Goal: Task Accomplishment & Management: Manage account settings

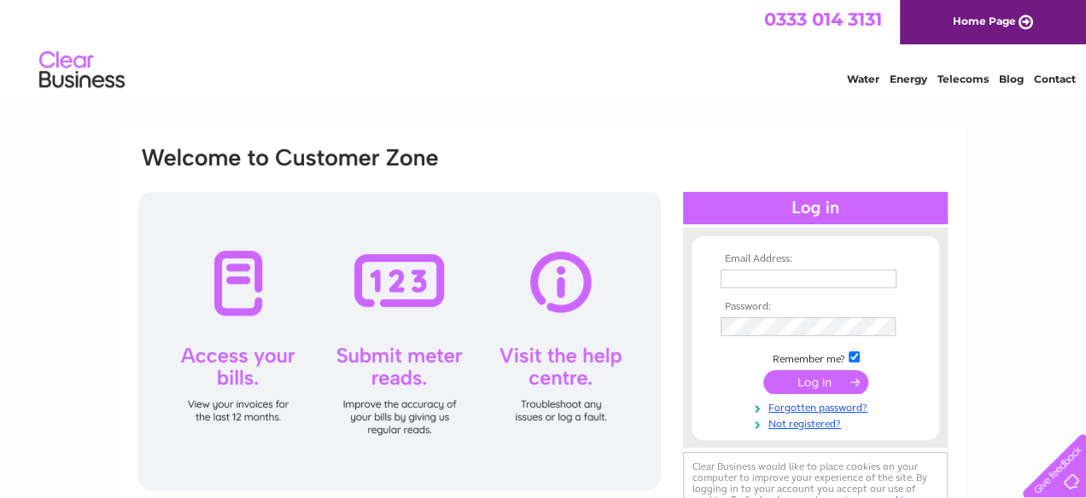
type input "martin.gruselle@btinternet.com"
click at [796, 384] on input "submit" at bounding box center [815, 382] width 105 height 24
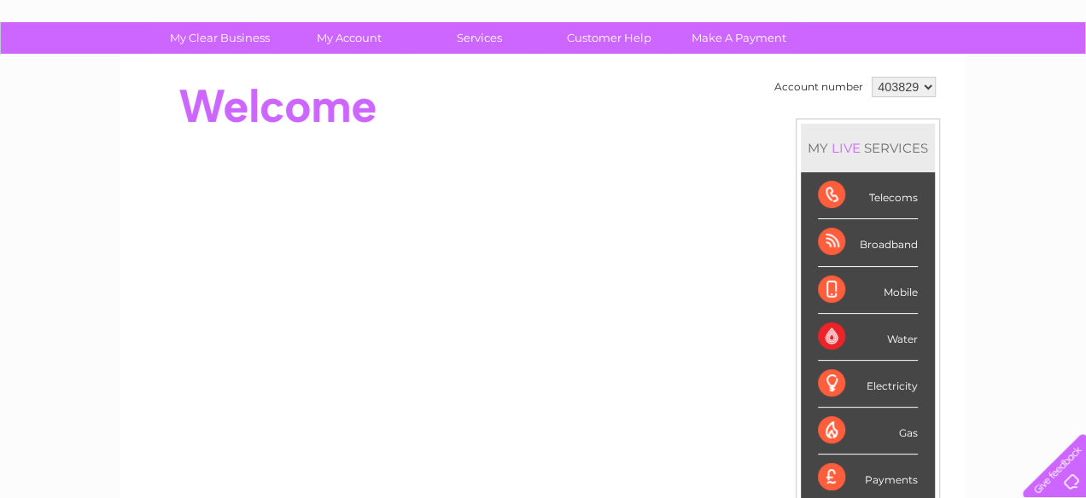
scroll to position [77, 0]
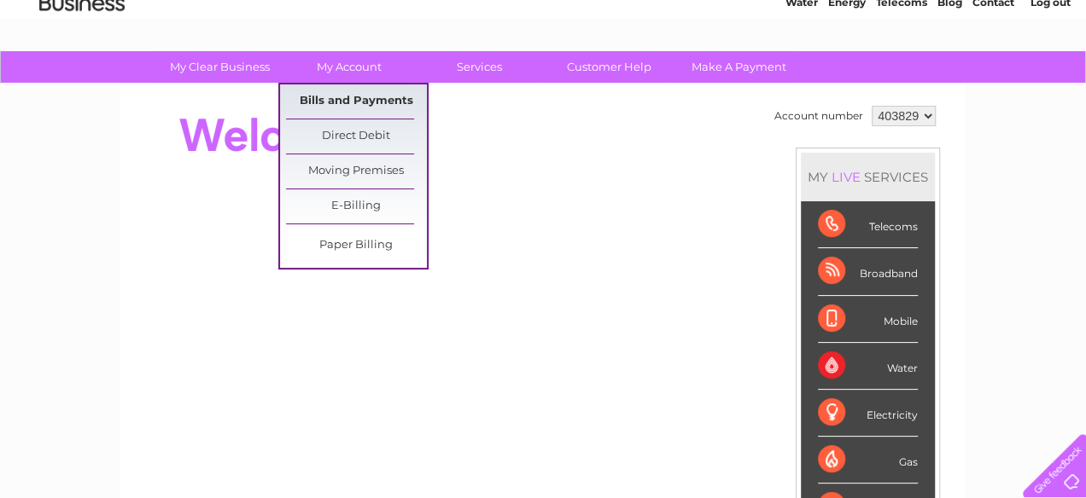
click at [328, 88] on link "Bills and Payments" at bounding box center [356, 102] width 141 height 34
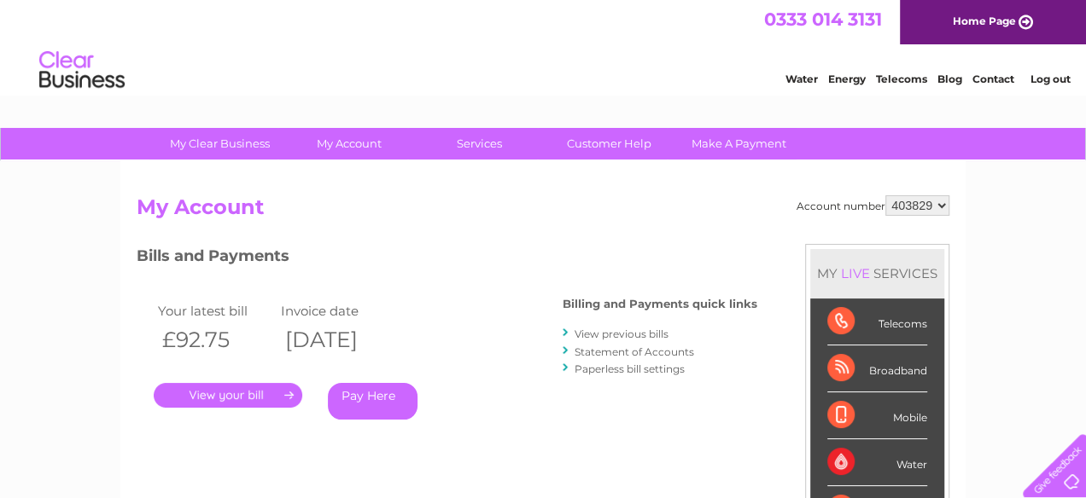
click at [227, 393] on link "." at bounding box center [228, 395] width 149 height 25
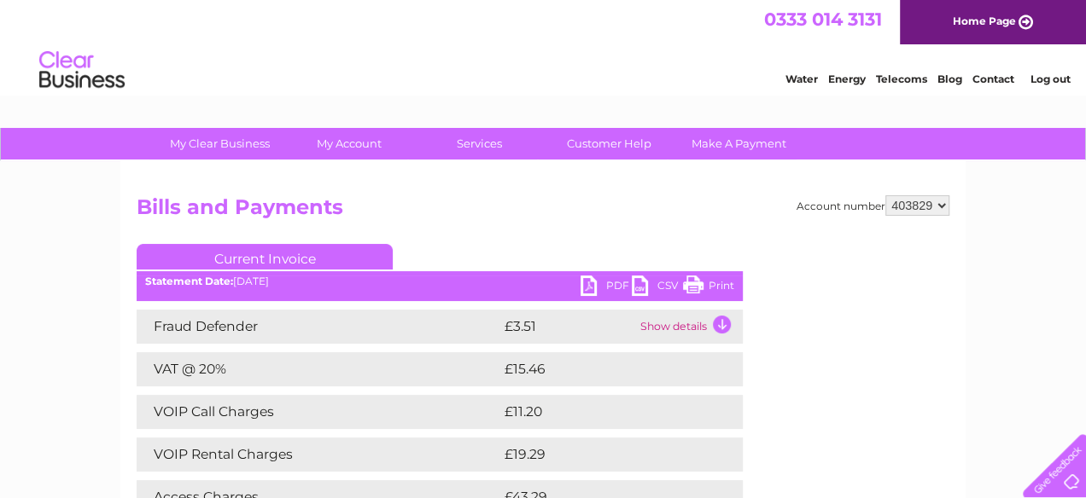
click at [590, 286] on link "PDF" at bounding box center [605, 288] width 51 height 25
click at [1056, 78] on link "Log out" at bounding box center [1049, 79] width 40 height 13
